Goal: Check status: Check status

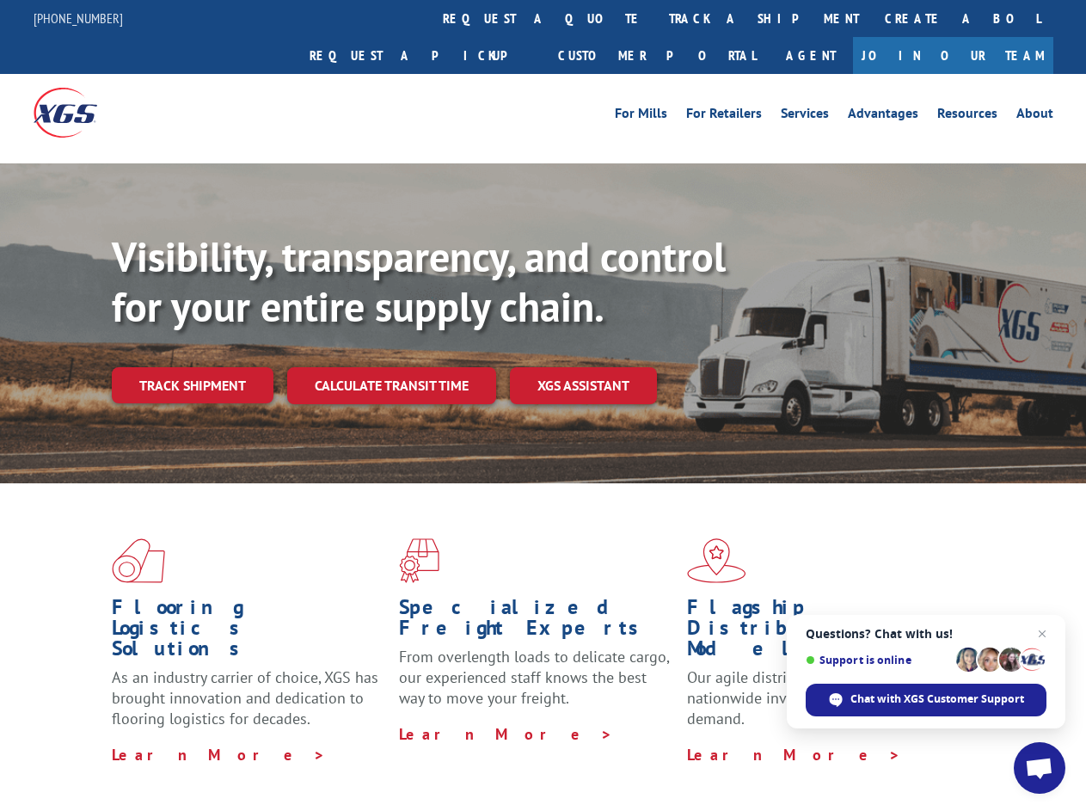
click at [543, 405] on div "Visibility, transparency, and control for your entire supply chain. Track shipm…" at bounding box center [599, 352] width 975 height 240
click at [656, 18] on link "track a shipment" at bounding box center [764, 18] width 216 height 37
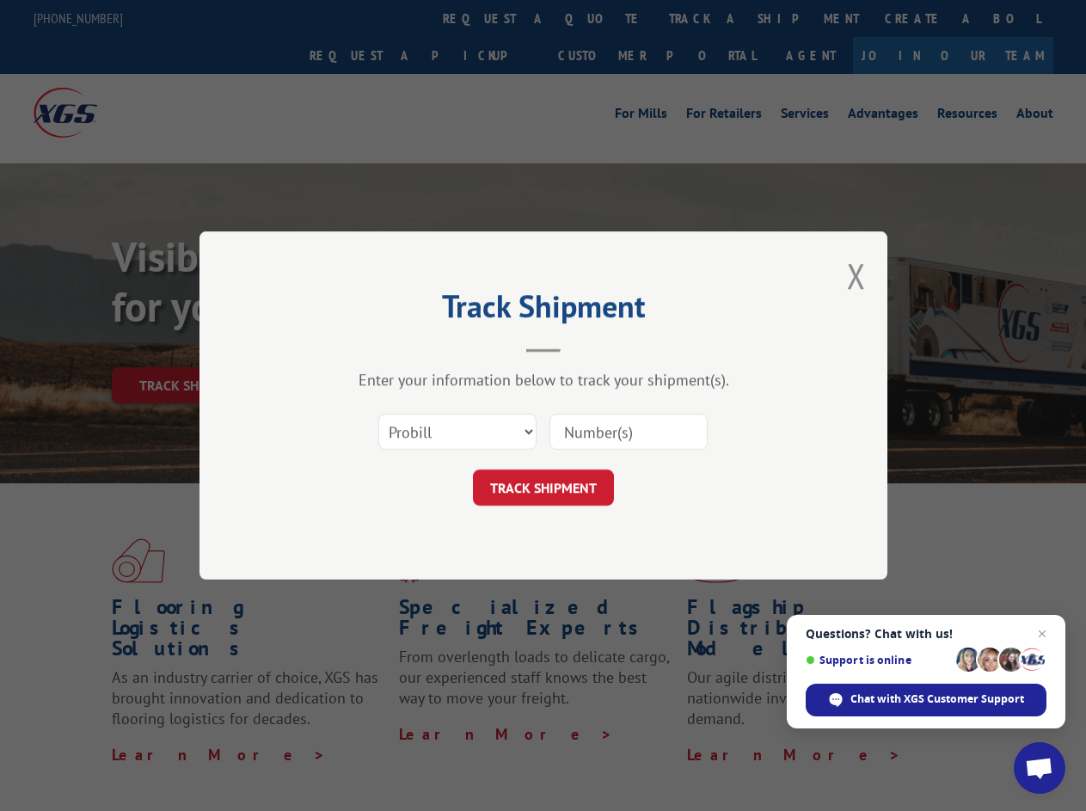
click at [600, 18] on div "Track Shipment Enter your information below to track your shipment(s). Select c…" at bounding box center [543, 405] width 1086 height 811
click at [708, 18] on div "Track Shipment Enter your information below to track your shipment(s). Select c…" at bounding box center [543, 405] width 1086 height 811
click at [192, 348] on div "Track Shipment Enter your information below to track your shipment(s). Select c…" at bounding box center [543, 405] width 1086 height 811
click at [391, 348] on header "Track Shipment" at bounding box center [544, 323] width 516 height 58
click at [584, 348] on header "Track Shipment" at bounding box center [544, 323] width 516 height 58
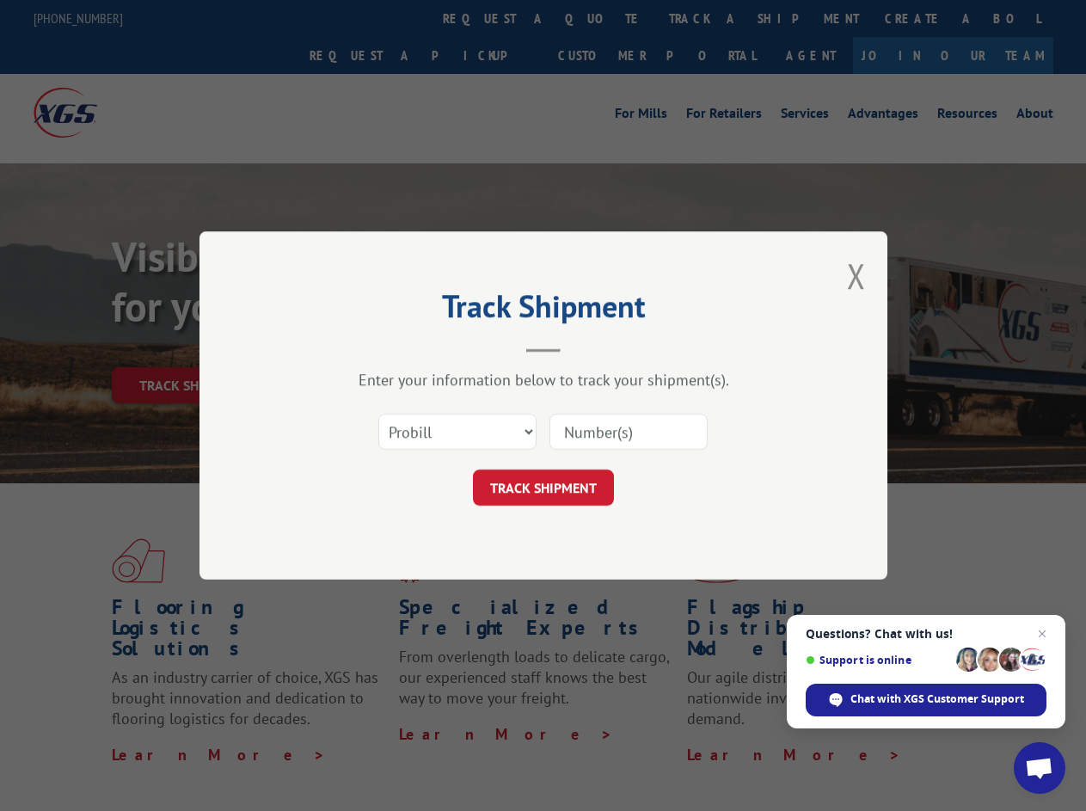
click at [1040, 768] on span "Open chat" at bounding box center [1039, 770] width 28 height 24
